Goal: Obtain resource: Download file/media

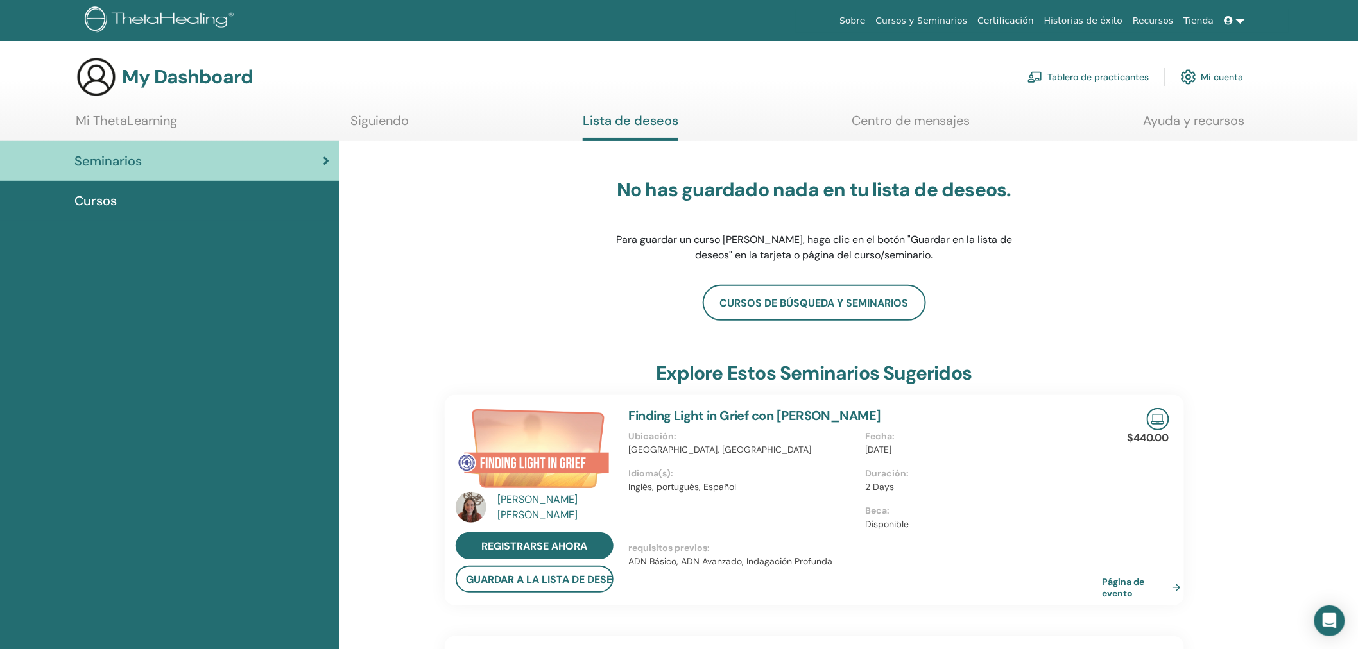
click at [1215, 81] on link "Mi cuenta" at bounding box center [1212, 77] width 63 height 28
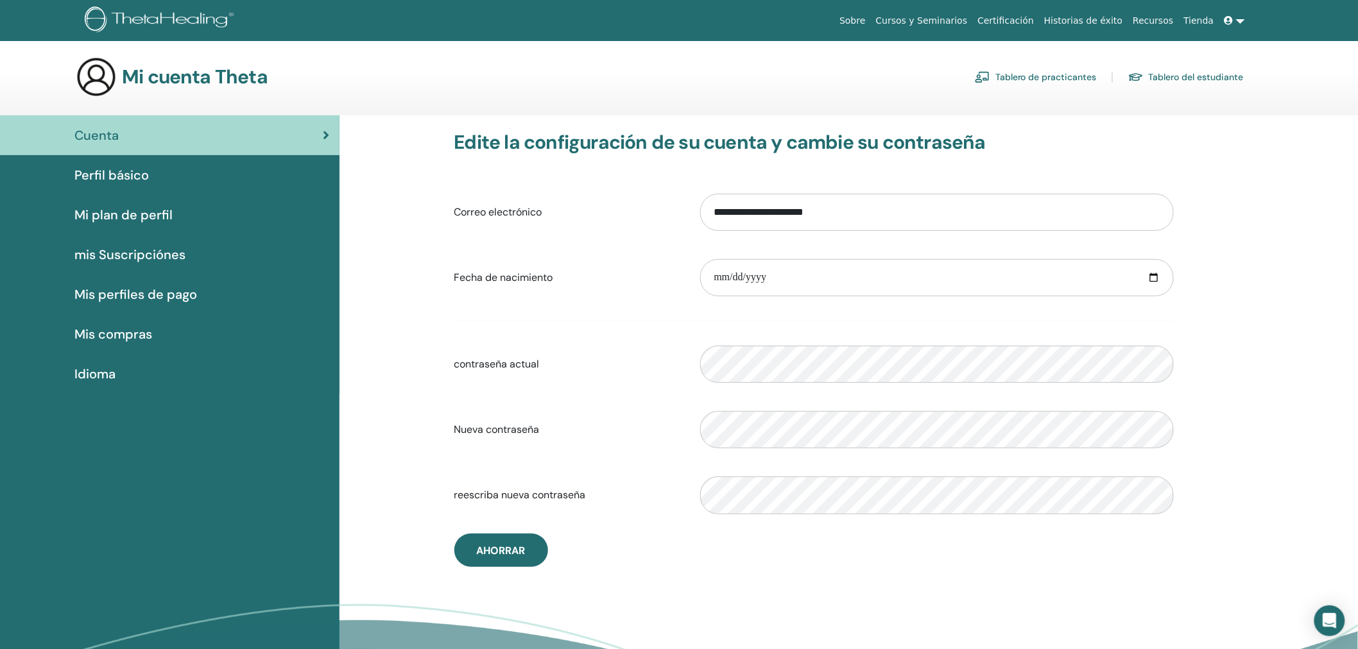
click at [131, 74] on h3 "Mi cuenta Theta" at bounding box center [195, 76] width 146 height 23
click at [130, 142] on div "Cuenta" at bounding box center [169, 135] width 319 height 19
click at [973, 17] on link "Cursos y Seminarios" at bounding box center [922, 21] width 102 height 24
click at [1028, 15] on link "Certificación" at bounding box center [1005, 21] width 67 height 24
click at [161, 180] on div "Perfil básico" at bounding box center [169, 175] width 319 height 19
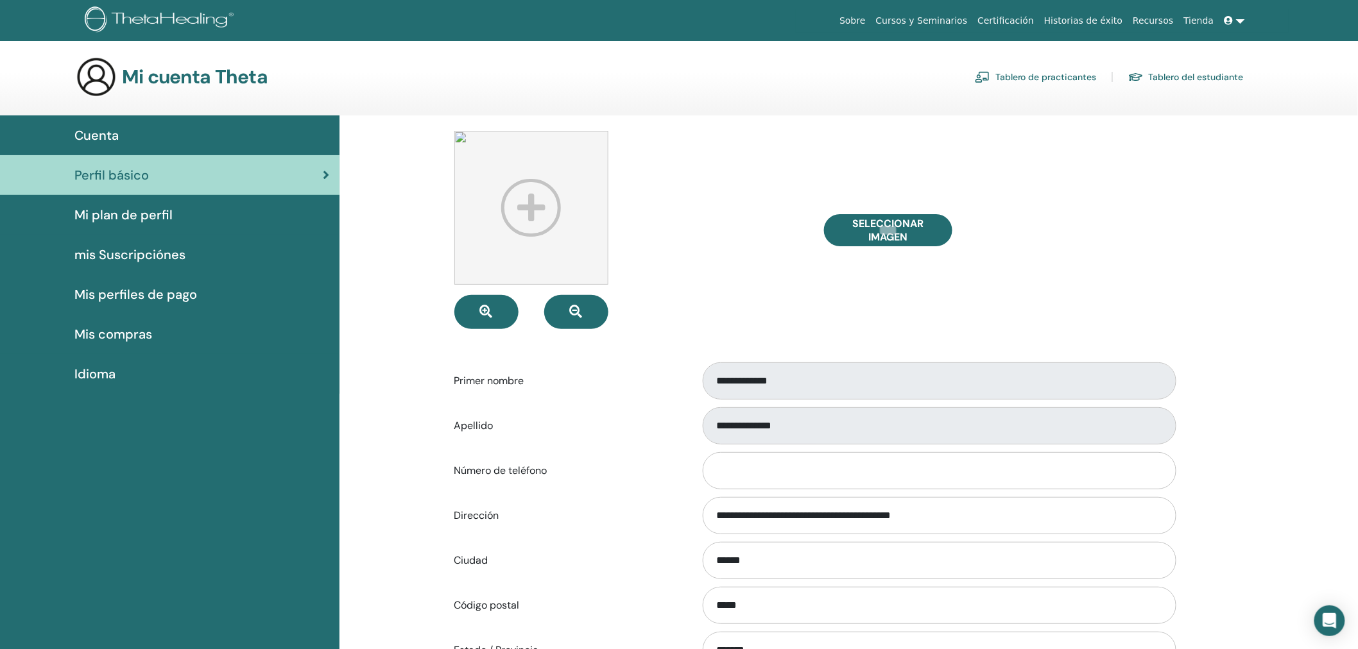
click at [174, 208] on div "Mi plan de perfil" at bounding box center [169, 214] width 319 height 19
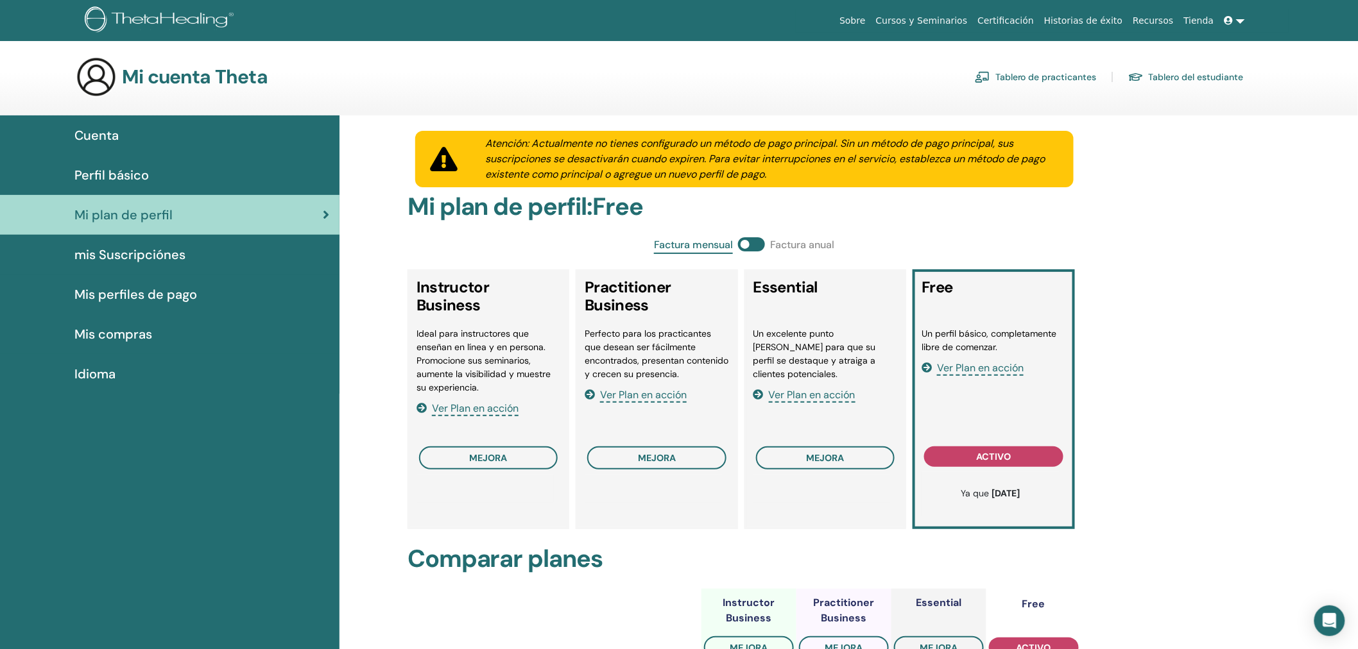
click at [201, 251] on div "mis Suscripciónes" at bounding box center [169, 254] width 319 height 19
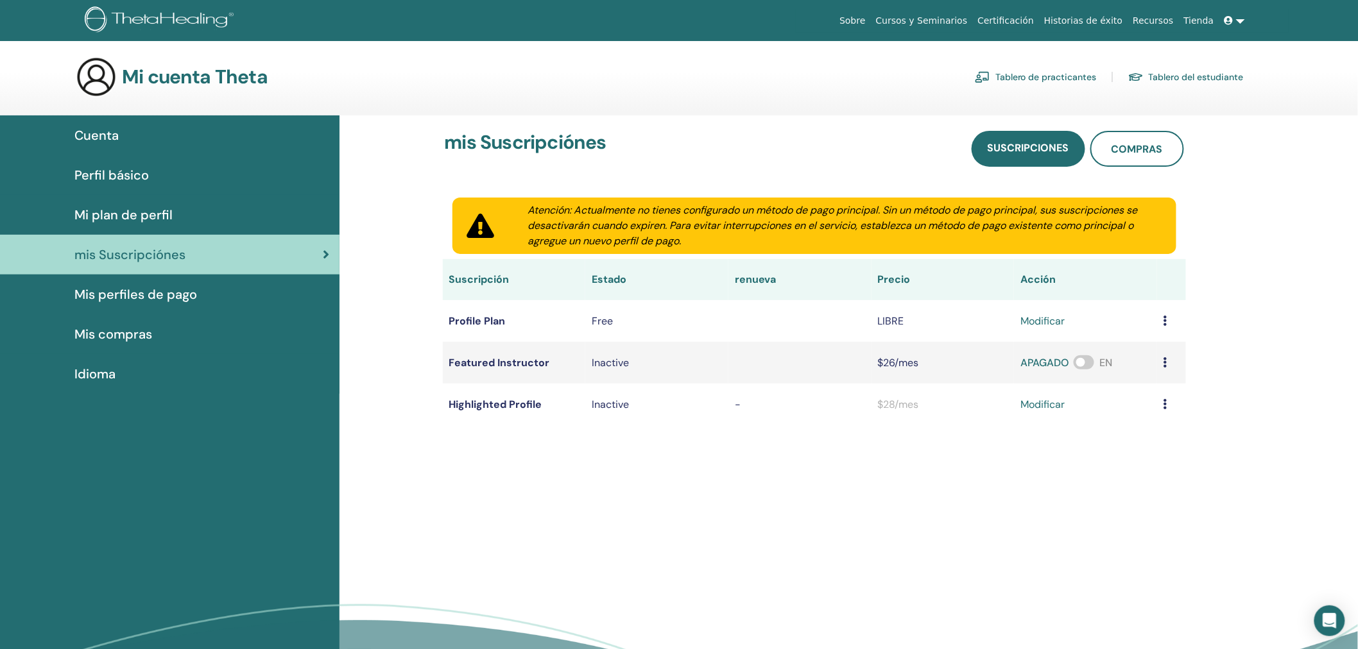
click at [214, 282] on link "Mis perfiles de pago" at bounding box center [169, 295] width 339 height 40
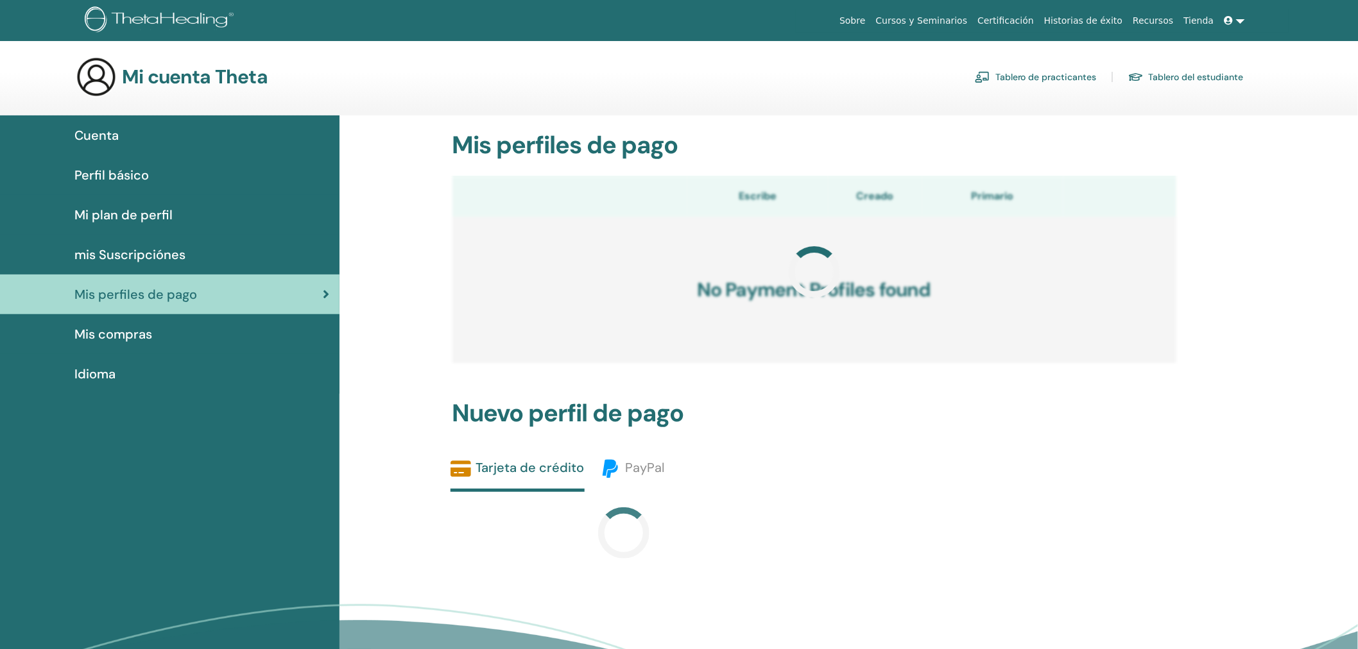
click at [200, 323] on link "Mis compras" at bounding box center [169, 334] width 339 height 40
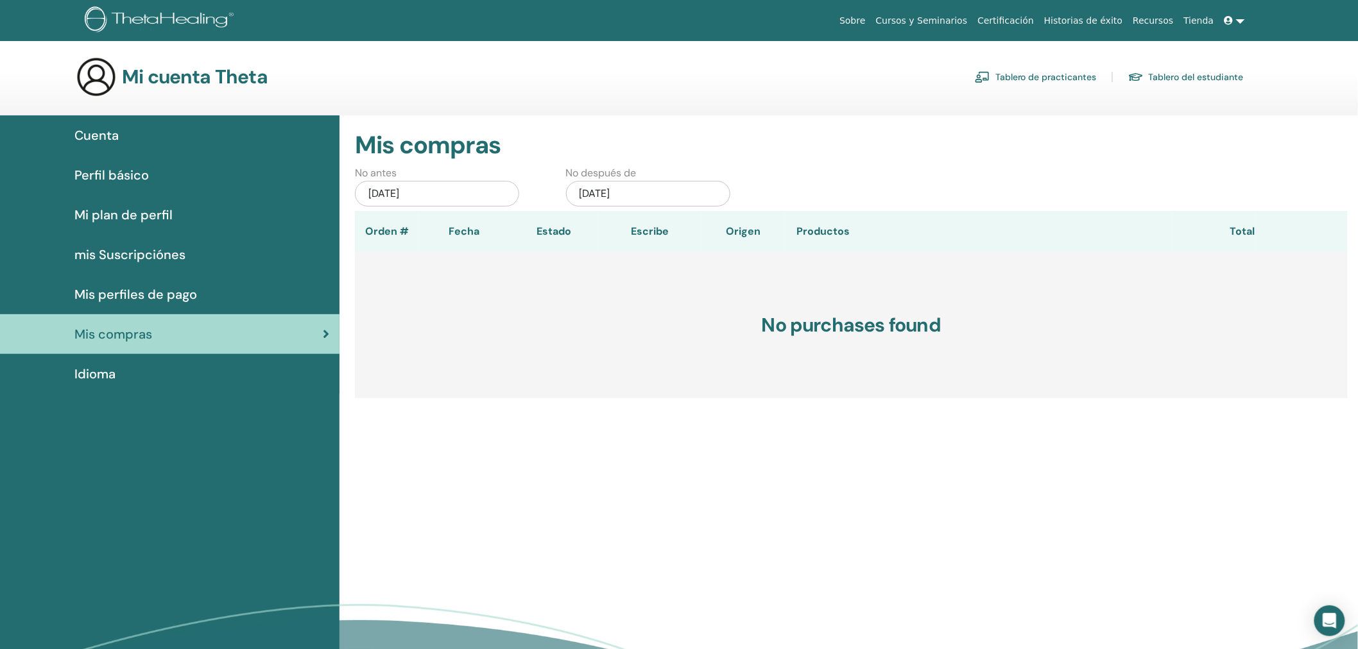
click at [136, 31] on img at bounding box center [161, 20] width 153 height 29
click at [973, 20] on link "Cursos y Seminarios" at bounding box center [922, 21] width 102 height 24
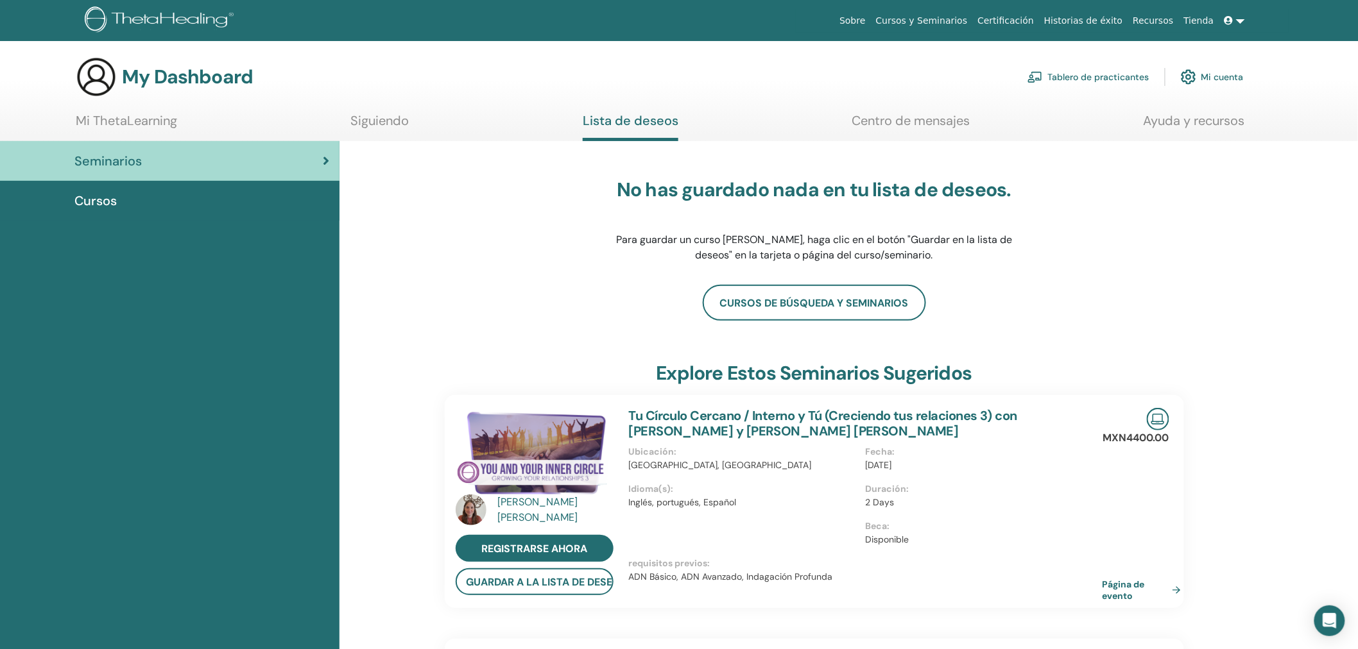
click at [271, 184] on link "Cursos" at bounding box center [169, 201] width 339 height 40
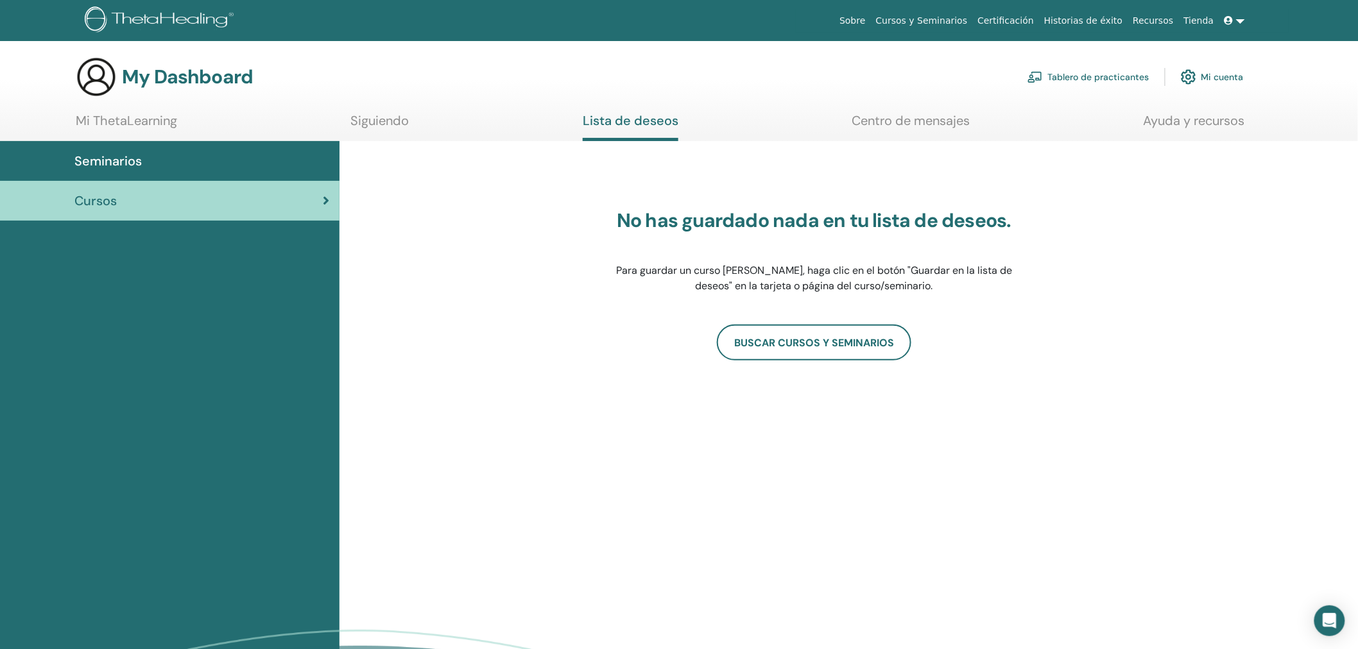
click at [294, 158] on div "Seminarios" at bounding box center [169, 160] width 319 height 19
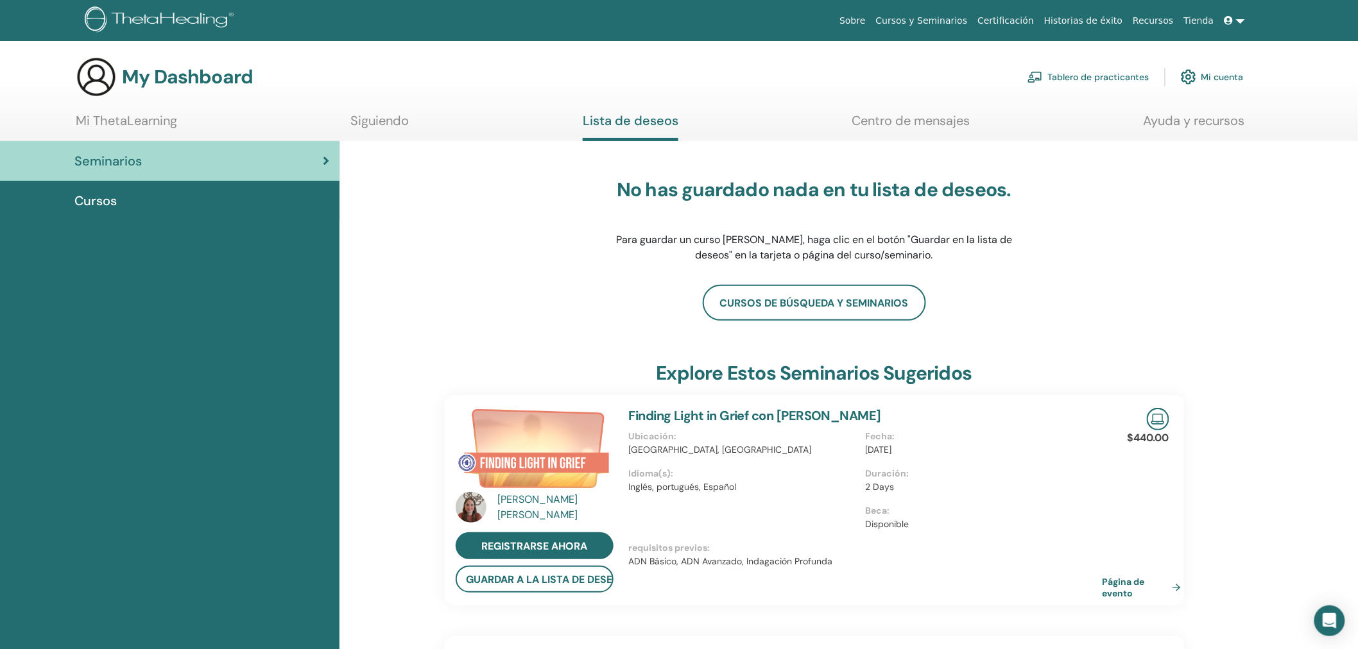
click at [268, 214] on link "Cursos" at bounding box center [169, 201] width 339 height 40
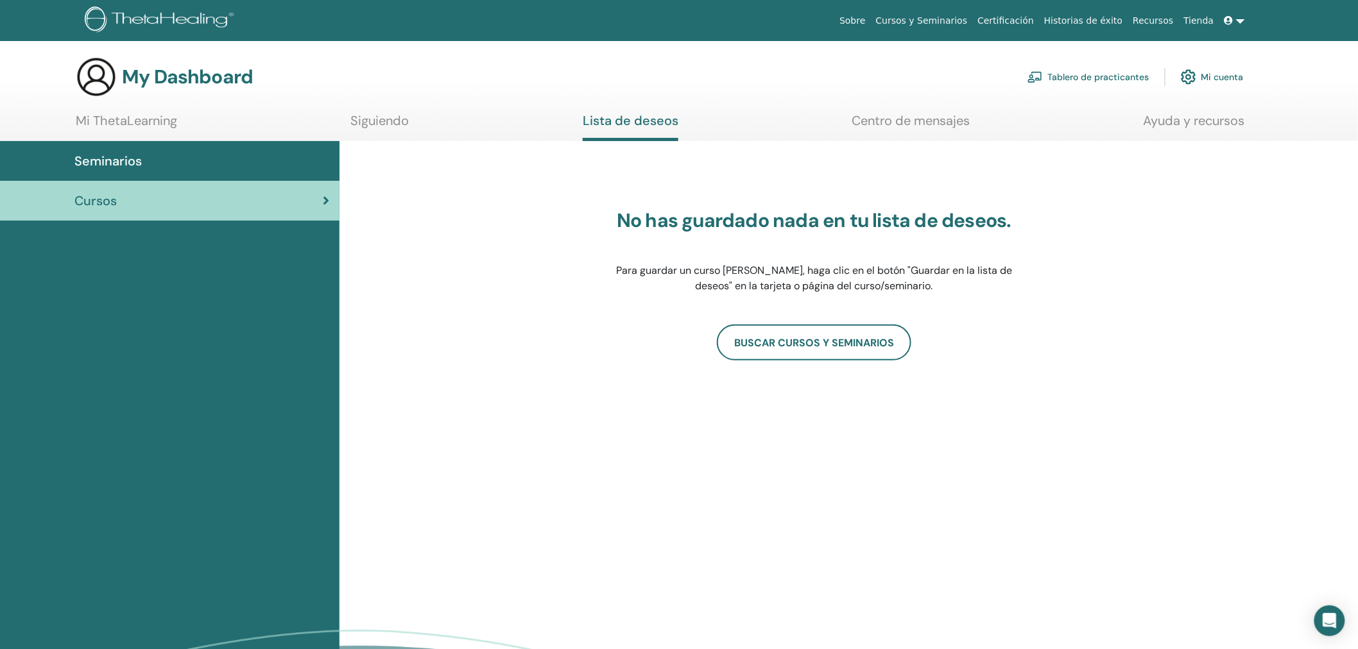
click at [1201, 80] on link "Mi cuenta" at bounding box center [1212, 77] width 63 height 28
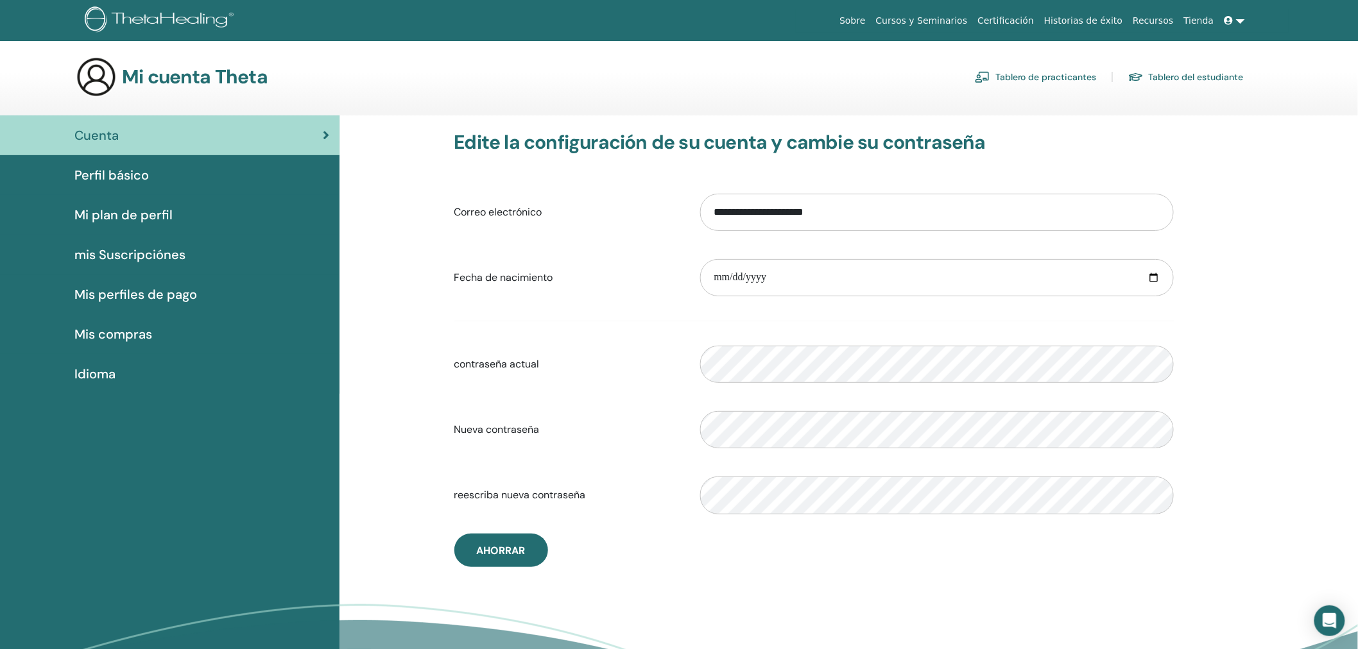
click at [98, 76] on img at bounding box center [96, 76] width 41 height 41
click at [1036, 16] on link "Certificación" at bounding box center [1005, 21] width 67 height 24
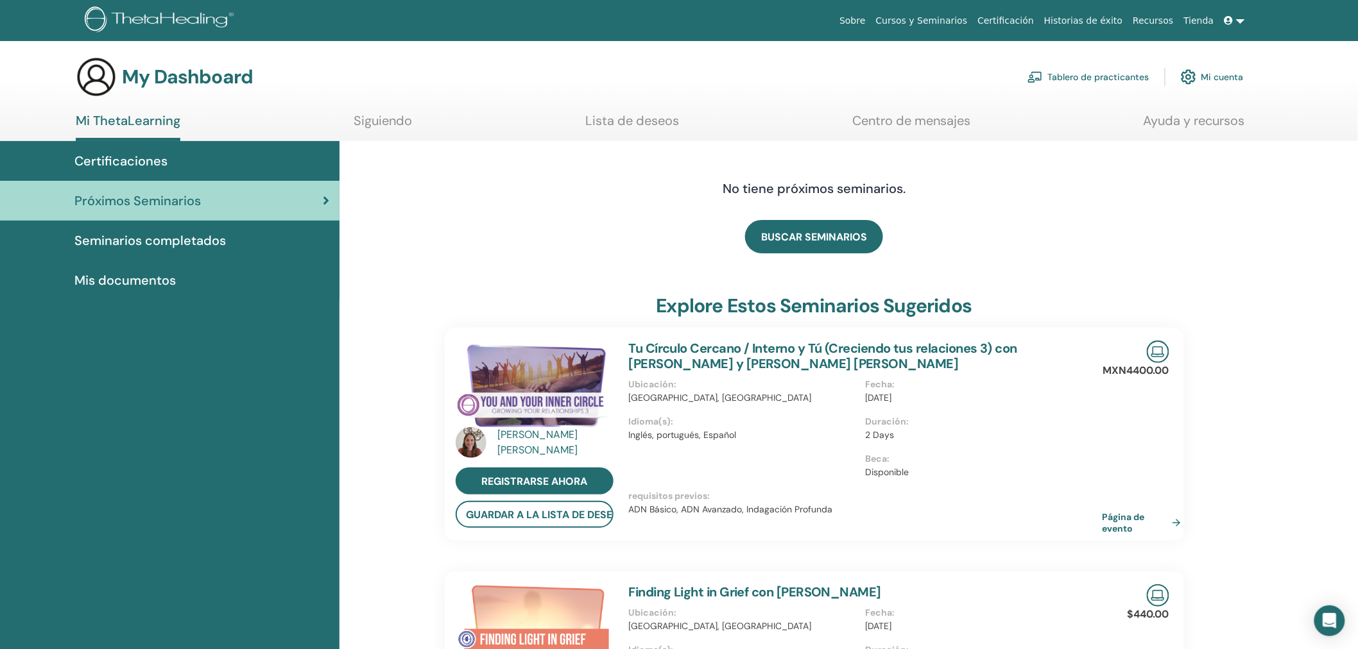
click at [159, 240] on span "Seminarios completados" at bounding box center [149, 240] width 151 height 19
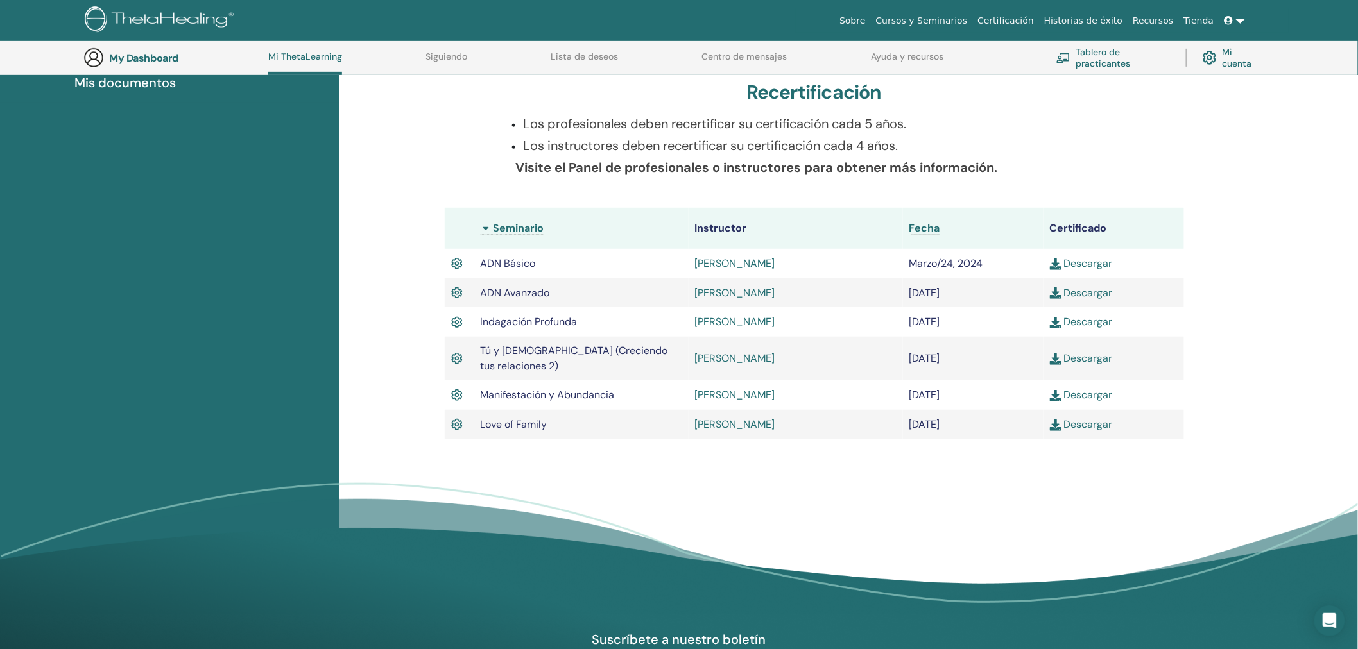
scroll to position [234, 0]
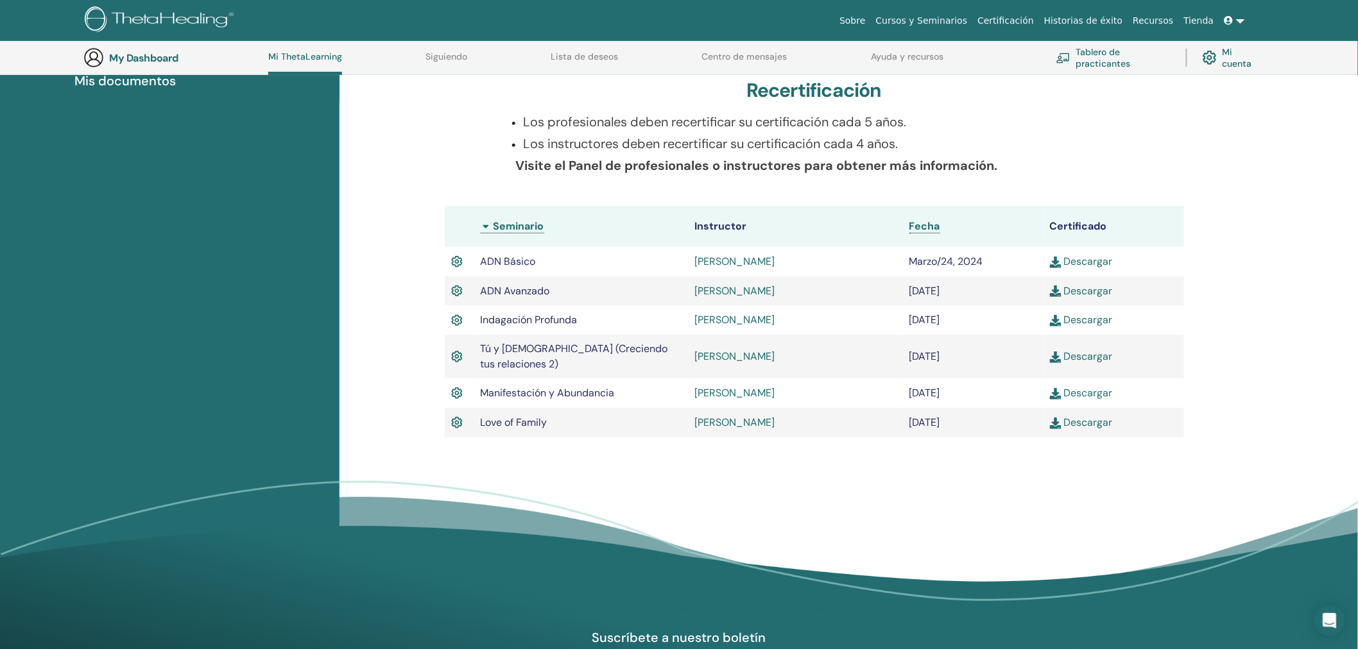
click at [1075, 386] on link "Descargar" at bounding box center [1081, 392] width 63 height 13
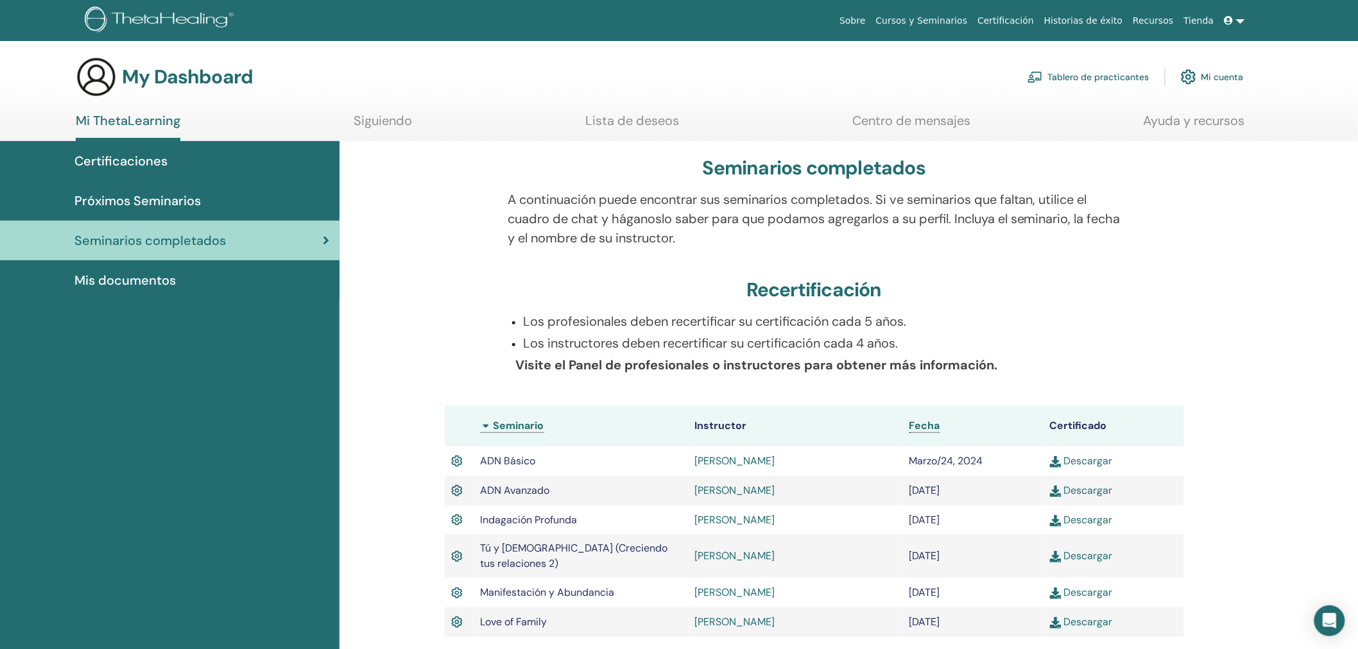
scroll to position [200, 0]
